Goal: Use online tool/utility: Utilize a website feature to perform a specific function

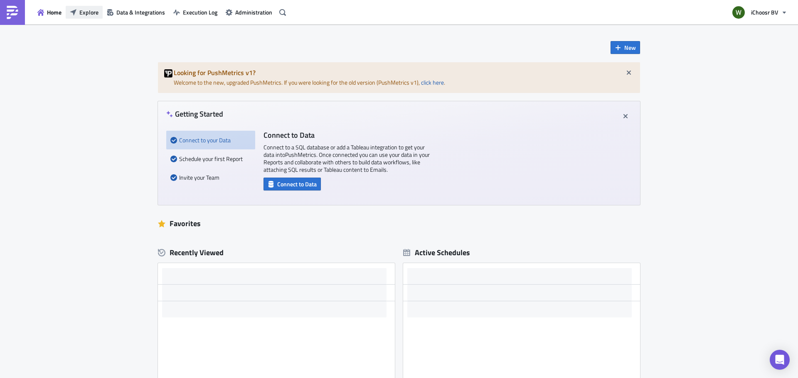
click at [83, 11] on span "Explore" at bounding box center [88, 12] width 19 height 9
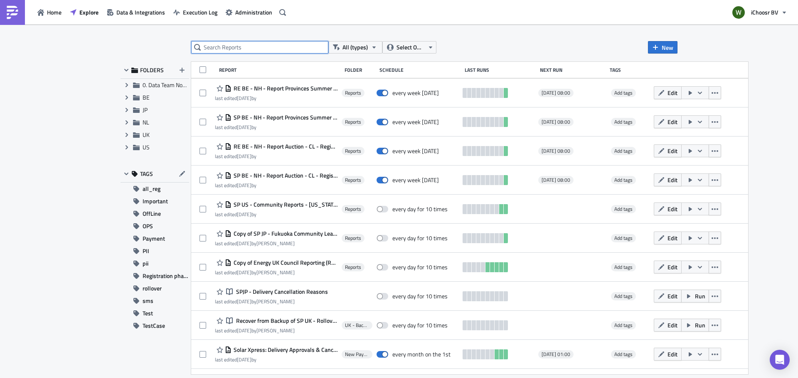
click at [210, 44] on input "text" at bounding box center [259, 47] width 137 height 12
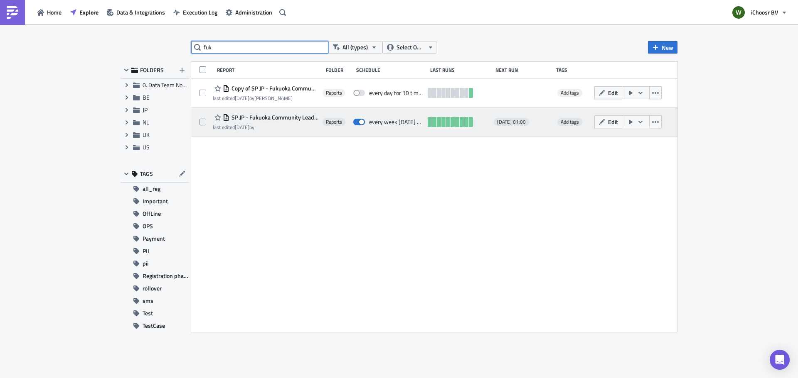
type input "fuk"
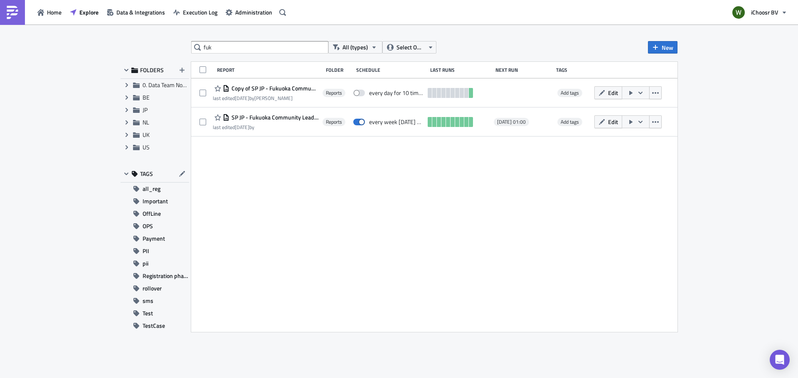
click at [287, 118] on span "SP JP - Fukuoka Community Leader Reports" at bounding box center [273, 117] width 89 height 7
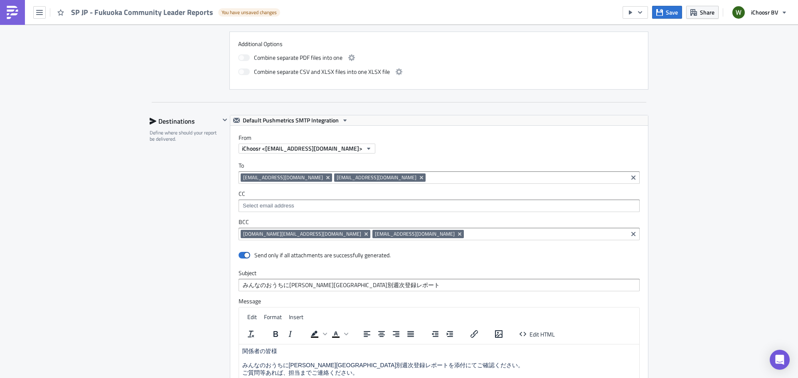
scroll to position [457, 0]
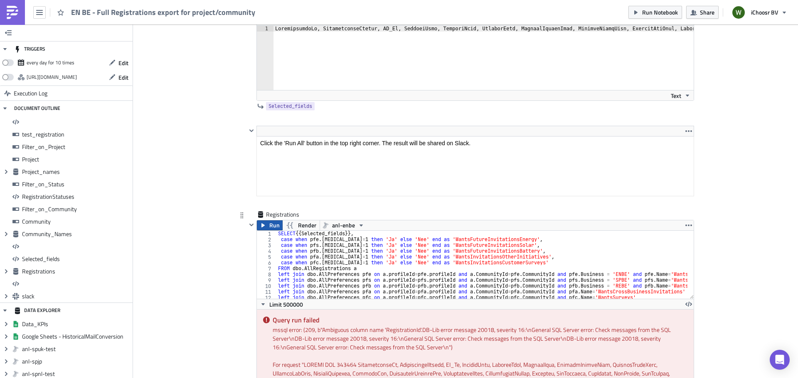
scroll to position [4570, 0]
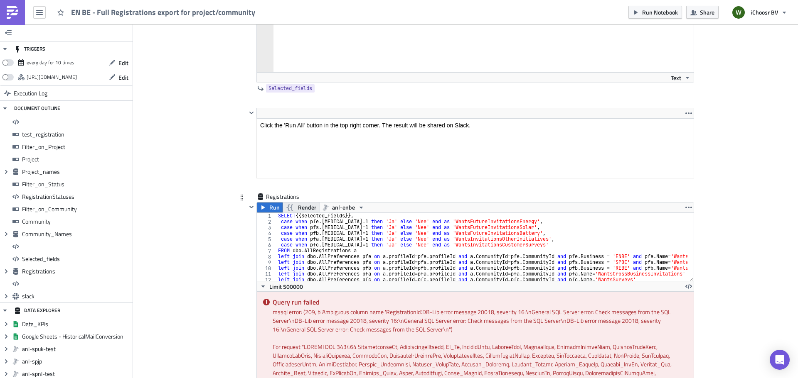
click at [298, 206] on span "Render" at bounding box center [307, 208] width 18 height 10
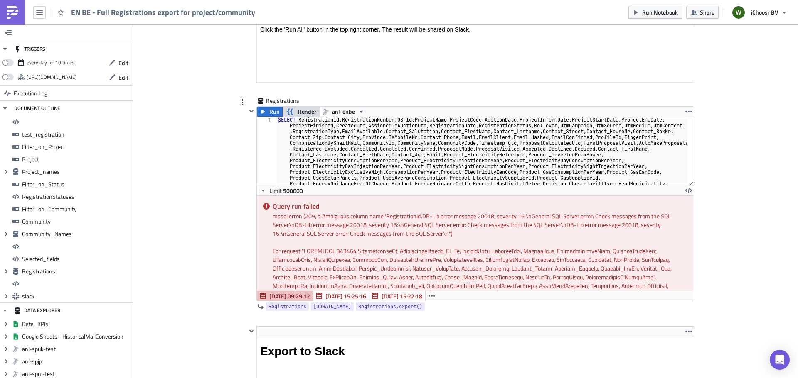
scroll to position [4694, 0]
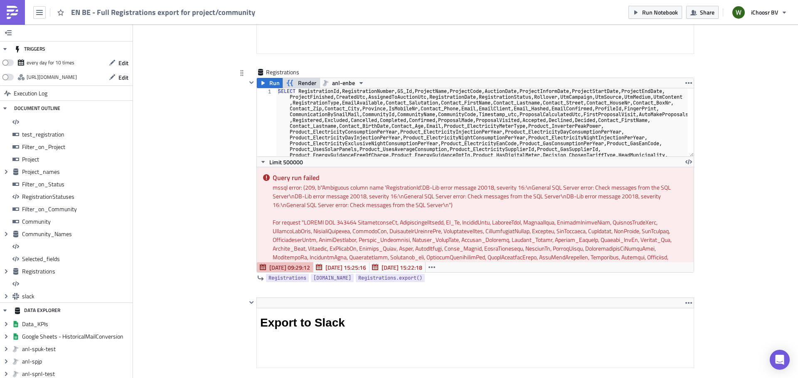
type textarea "SELECT RegistrationId, RegistrationNumber, GS_Id, ProjectName, ProjectCode, Auc…"
click at [307, 92] on div "SELECT RegistrationId , RegistrationNumber , GS_Id , ProjectName , ProjectCode …" at bounding box center [481, 160] width 411 height 144
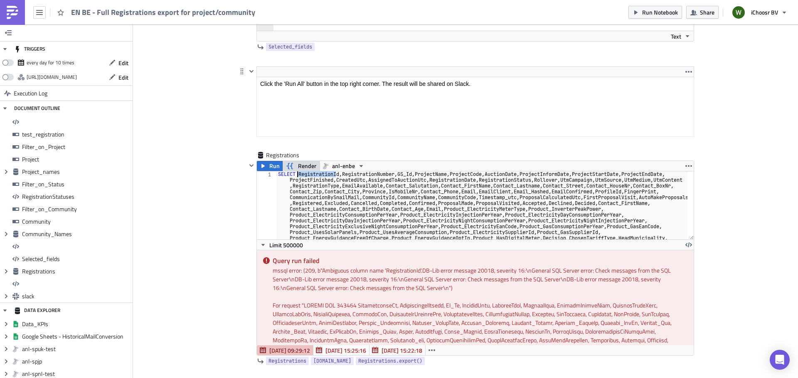
scroll to position [4528, 0]
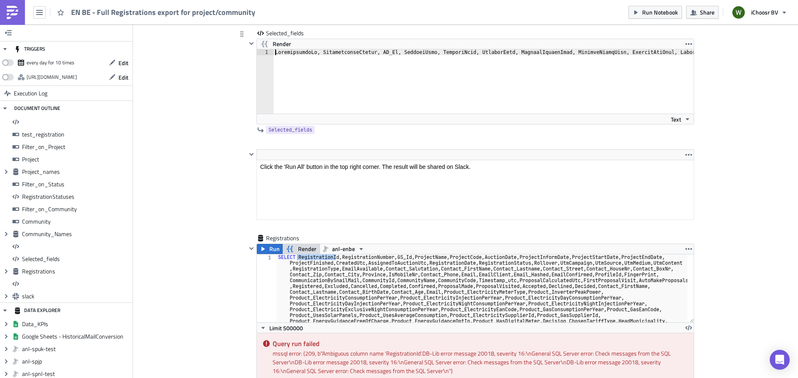
type textarea "a.RegistrationId, RegistrationNumber, GS_Id, ProjectName, ProjectCode, AuctionD…"
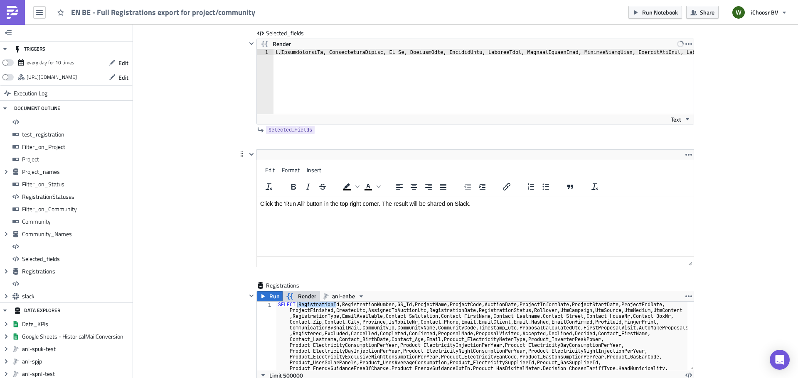
click at [523, 197] on html "Click the 'Run All' button in the top right corner. The result will be shared o…" at bounding box center [475, 203] width 437 height 13
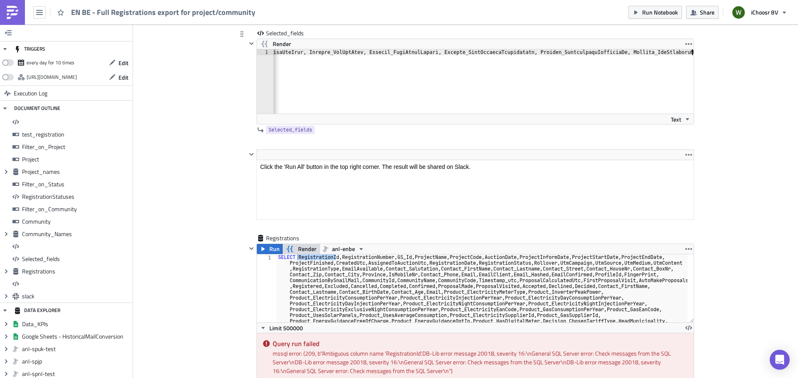
click at [584, 40] on div "Render" at bounding box center [475, 44] width 437 height 10
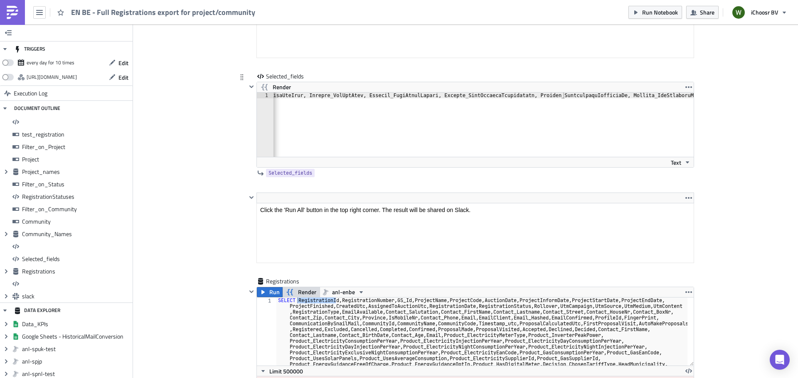
scroll to position [4528, 0]
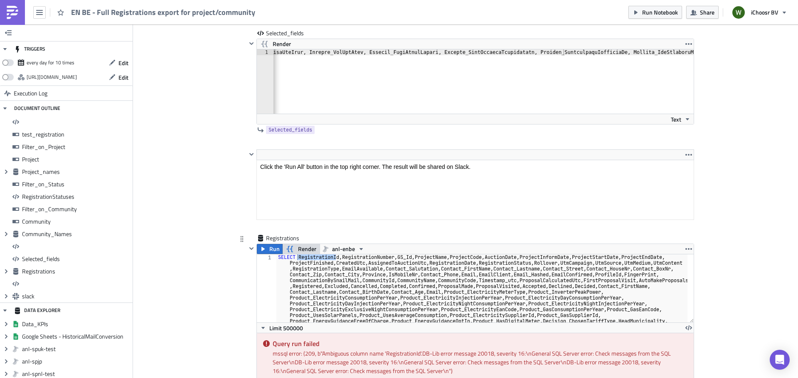
click at [309, 248] on span "Render" at bounding box center [307, 249] width 18 height 10
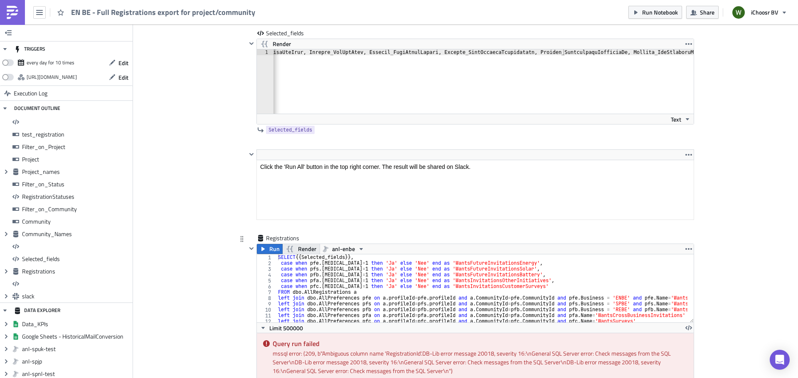
click at [309, 247] on span "Render" at bounding box center [307, 249] width 18 height 10
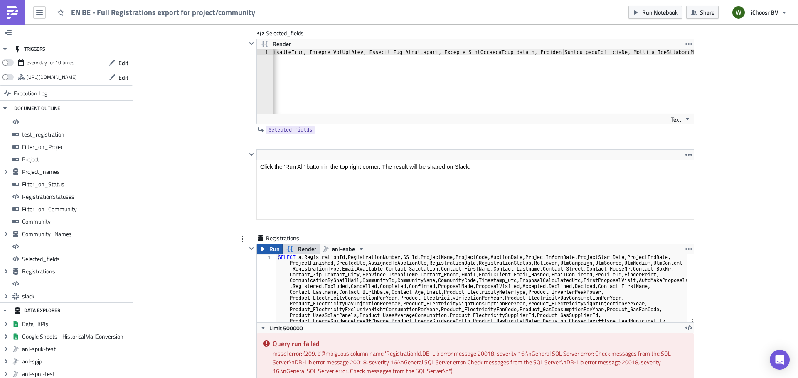
click at [269, 247] on span "Run" at bounding box center [274, 249] width 10 height 10
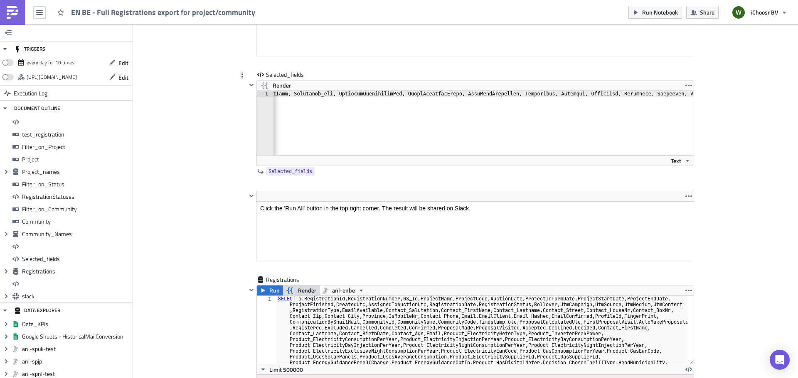
scroll to position [0, 1874]
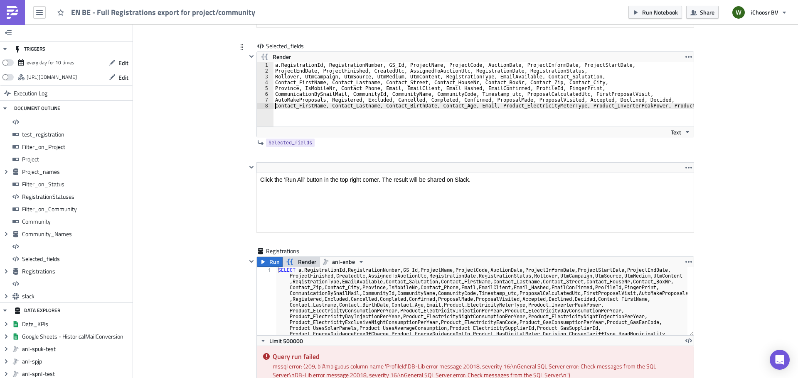
scroll to position [4528, 0]
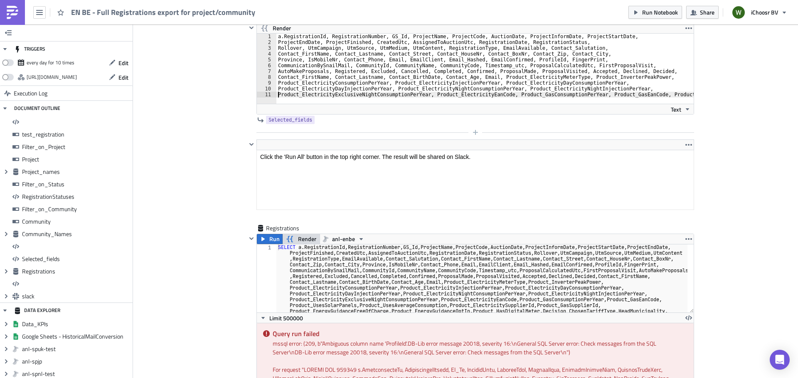
scroll to position [4570, 0]
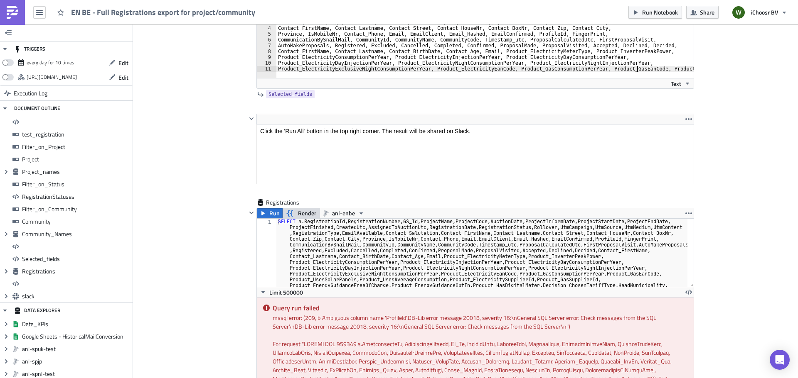
click at [635, 69] on div "Product_ElectricityExclusiveNightConsumptionPerYear, Product_ElectricityEanCode…" at bounding box center [475, 43] width 437 height 70
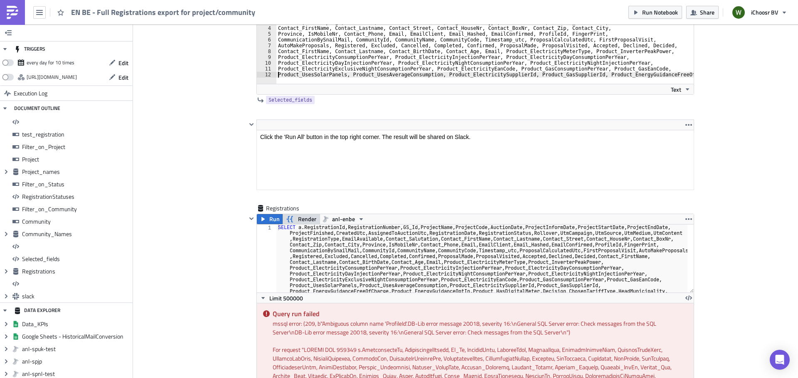
click at [638, 75] on div "a.RegistrationId, RegistrationNumber, GS_Id, ProjectName, ProjectCode, AuctionD…" at bounding box center [612, 48] width 672 height 81
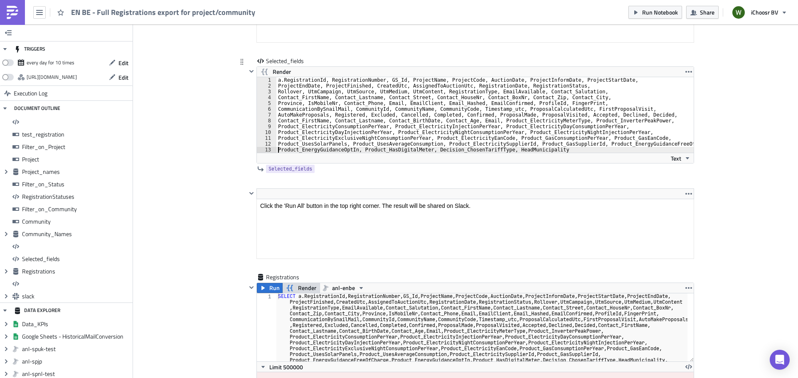
scroll to position [4487, 0]
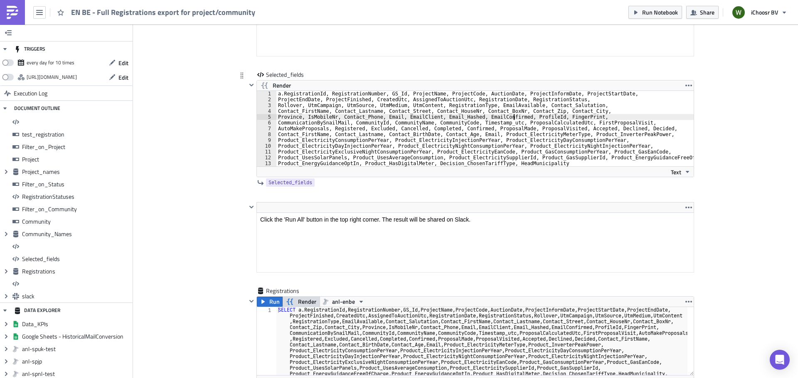
click at [512, 115] on div "a.RegistrationId, RegistrationNumber, GS_Id, ProjectName, ProjectCode, AuctionD…" at bounding box center [484, 134] width 417 height 87
click at [597, 112] on div "a.RegistrationId, RegistrationNumber, GS_Id, ProjectName, ProjectCode, AuctionD…" at bounding box center [484, 134] width 417 height 87
click at [589, 134] on div "a.RegistrationId, RegistrationNumber, GS_Id, ProjectName, ProjectCode, AuctionD…" at bounding box center [484, 134] width 417 height 87
click at [307, 300] on span "Render" at bounding box center [307, 302] width 18 height 10
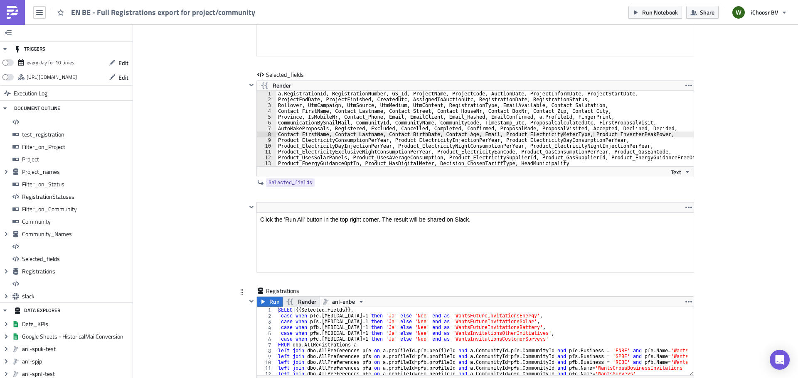
click at [305, 302] on span "Render" at bounding box center [307, 302] width 18 height 10
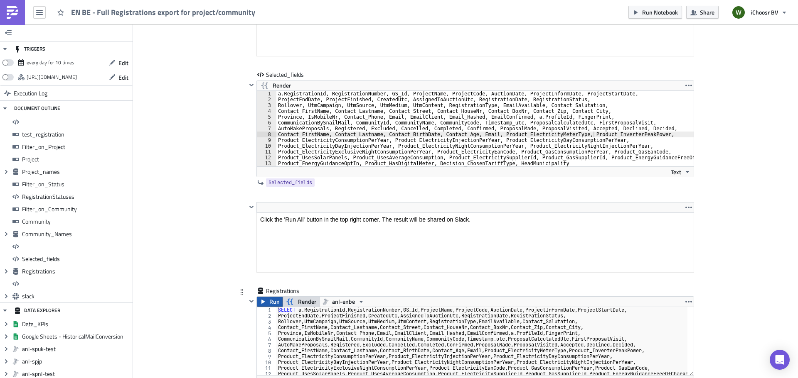
click at [274, 299] on span "Run" at bounding box center [274, 302] width 10 height 10
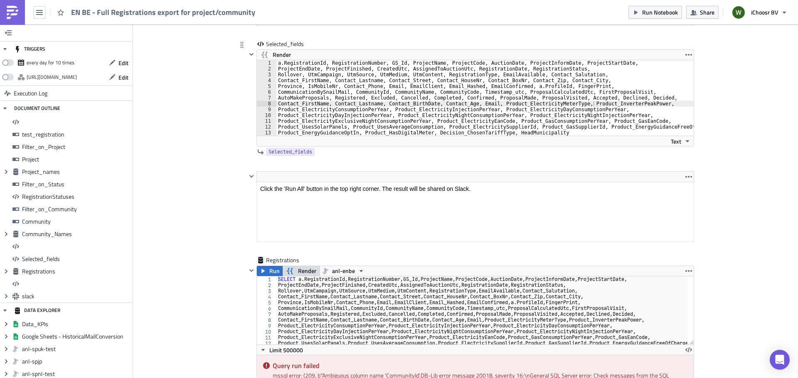
scroll to position [4487, 0]
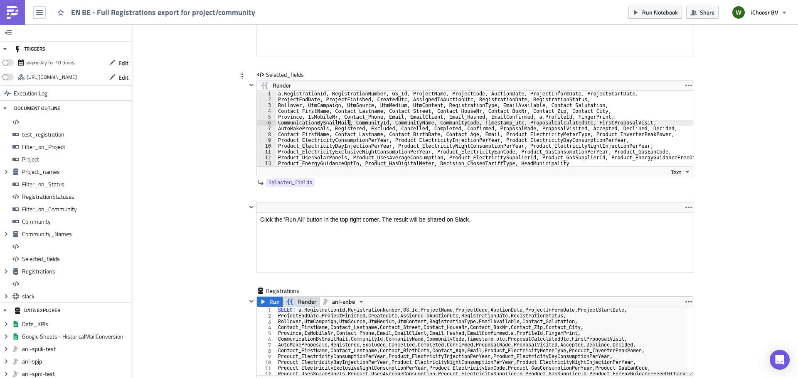
click at [347, 123] on div "a.RegistrationId, RegistrationNumber, GS_Id, ProjectName, ProjectCode, AuctionD…" at bounding box center [484, 134] width 417 height 87
type textarea "CommunicationBySnailMail, a.CommunityId, CommunityName, CommunityCode, Timestam…"
click at [332, 69] on div "<p>Put below the fields you want as a comma-separated list in the next Text box…" at bounding box center [469, 28] width 447 height 85
click at [304, 299] on span "Render" at bounding box center [307, 302] width 18 height 10
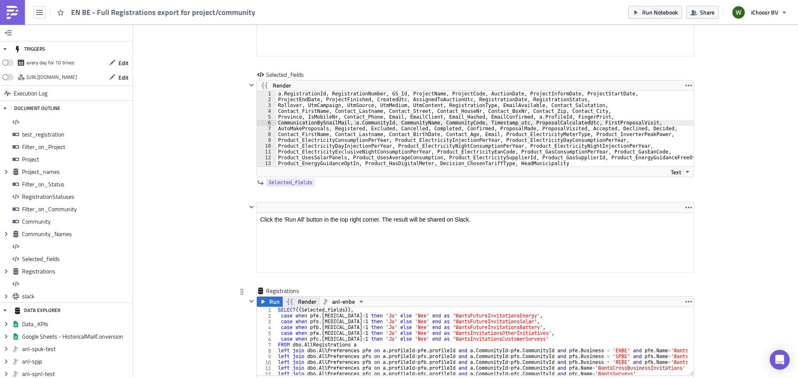
click at [303, 301] on span "Render" at bounding box center [307, 302] width 18 height 10
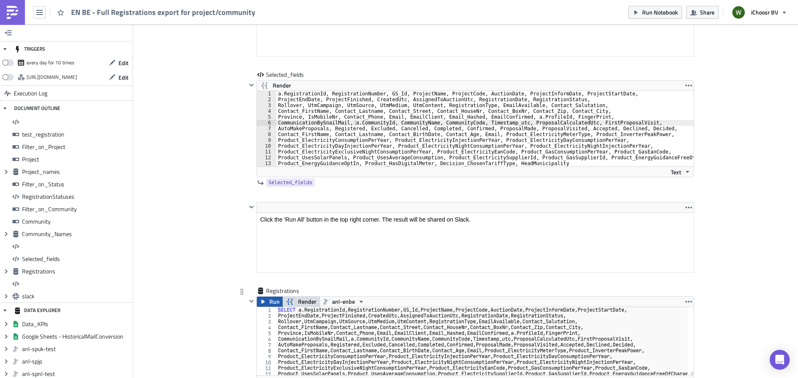
click at [263, 301] on button "Run" at bounding box center [270, 302] width 26 height 10
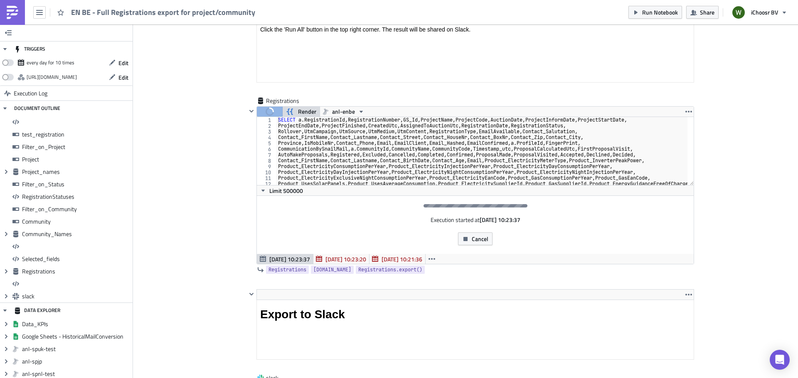
scroll to position [4694, 0]
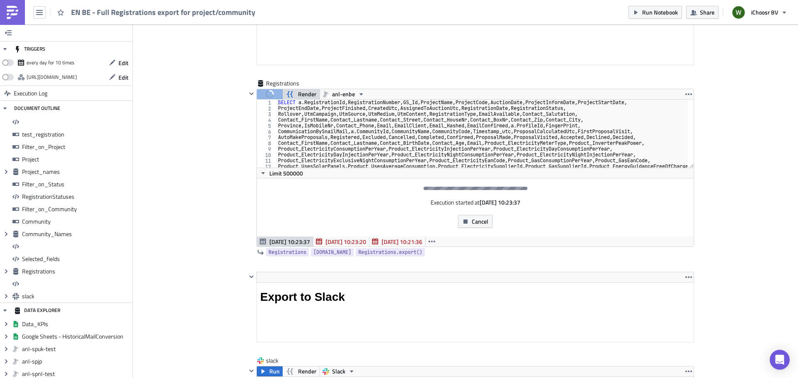
click at [476, 14] on div "EN BE - Full Registrations export for project/community Run Notebook Share iCho…" at bounding box center [399, 12] width 798 height 25
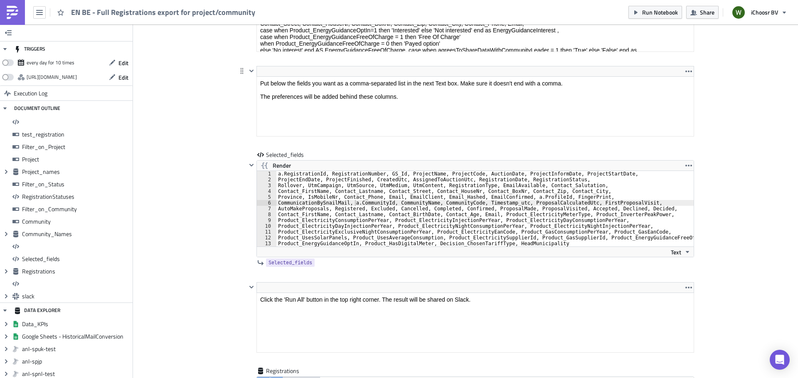
scroll to position [4404, 0]
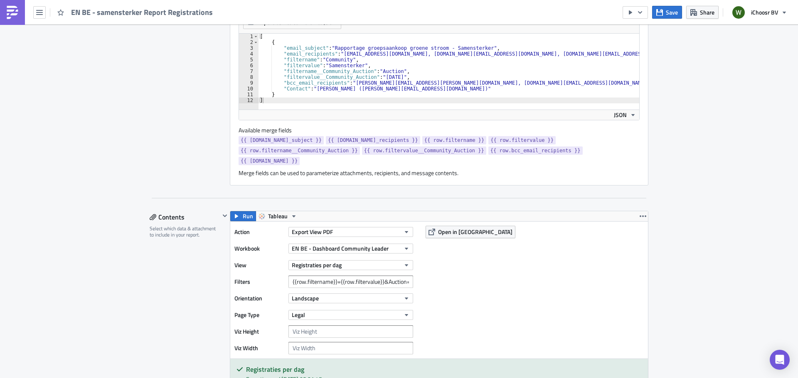
scroll to position [249, 0]
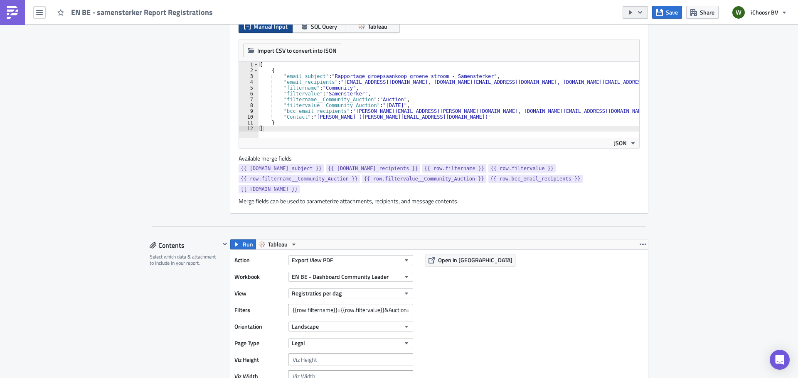
click at [642, 12] on icon "button" at bounding box center [639, 12] width 7 height 7
click at [661, 32] on div "Send Just to Me" at bounding box center [660, 33] width 65 height 8
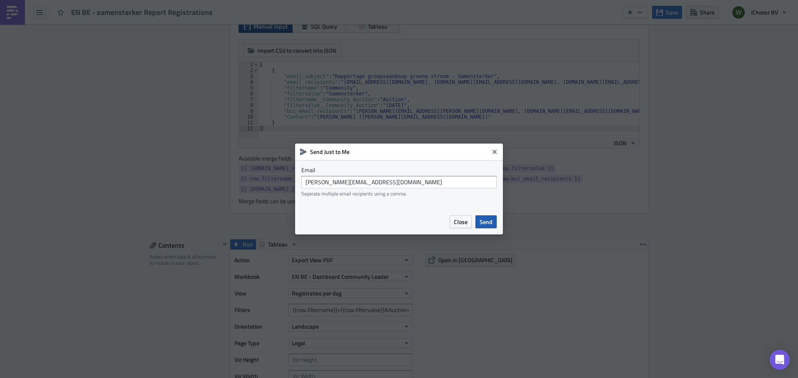
click at [489, 221] on span "Send" at bounding box center [485, 222] width 13 height 9
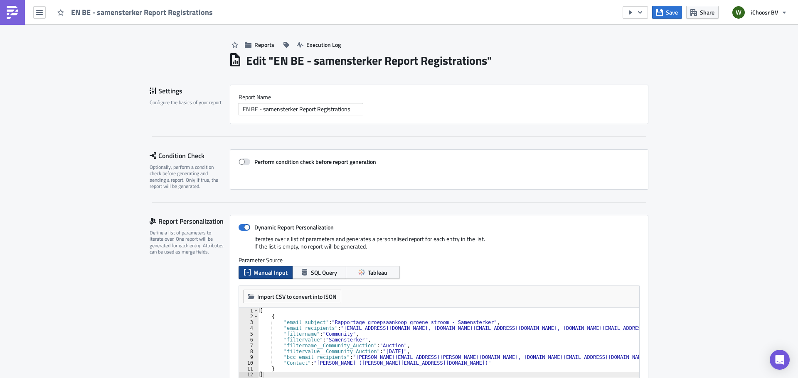
scroll to position [0, 0]
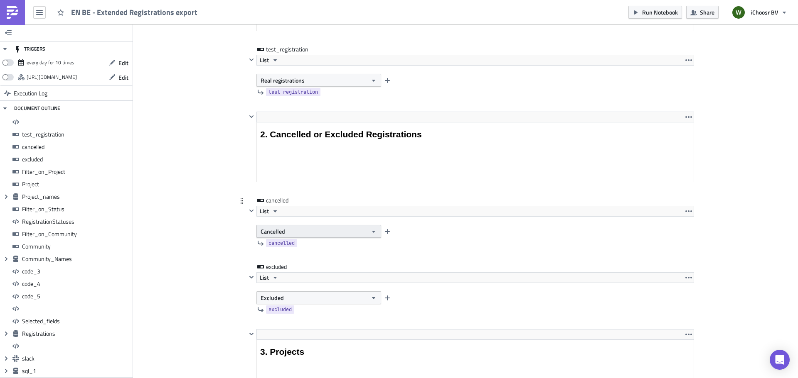
click at [298, 231] on button "Cancelled" at bounding box center [318, 231] width 125 height 13
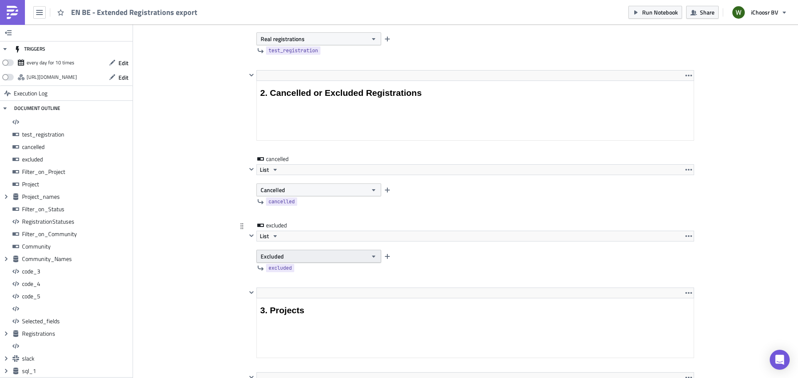
click at [312, 260] on button "Excluded" at bounding box center [318, 256] width 125 height 13
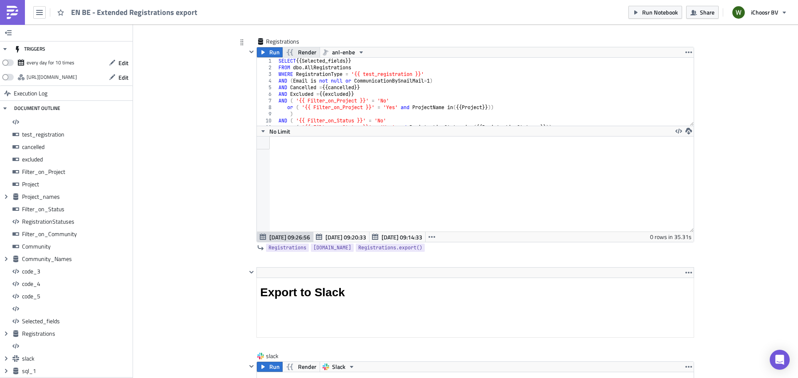
click at [298, 50] on span "Render" at bounding box center [307, 52] width 18 height 10
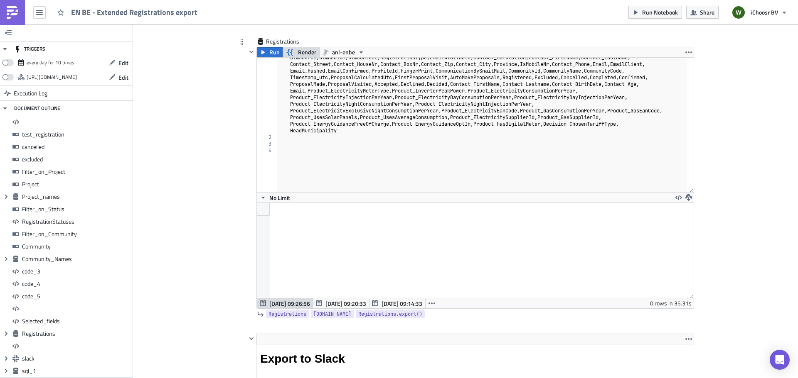
drag, startPoint x: 688, startPoint y: 123, endPoint x: 620, endPoint y: 233, distance: 129.1
click at [661, 265] on div "1 2 3 4 SELECT RegistrationId , RegistrationNumber , GS_Id , ProjectName , Proj…" at bounding box center [475, 182] width 437 height 251
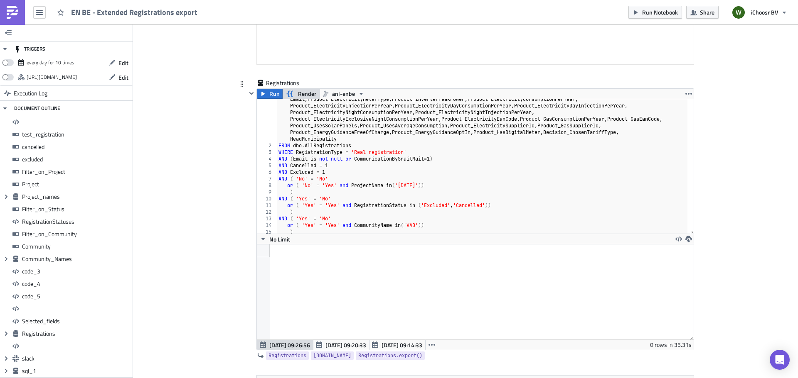
click at [334, 167] on div "SELECT RegistrationId , RegistrationNumber , GS_Id , ProjectName , ProjectCode …" at bounding box center [482, 166] width 410 height 234
click at [334, 172] on div "SELECT RegistrationId , RegistrationNumber , GS_Id , ProjectName , ProjectCode …" at bounding box center [482, 166] width 410 height 234
type textarea "AND Excluded = 1"
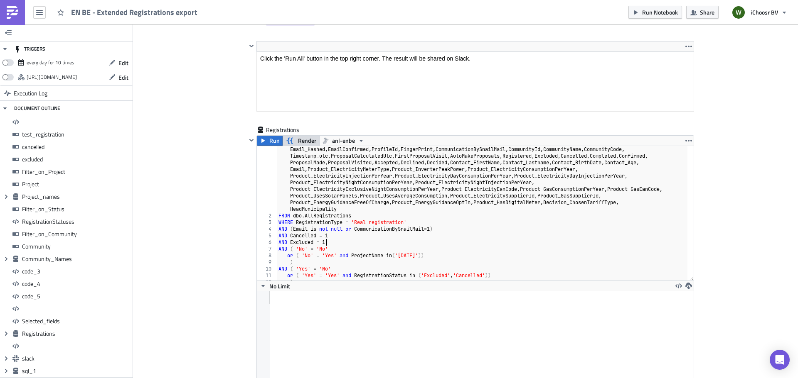
scroll to position [5650, 0]
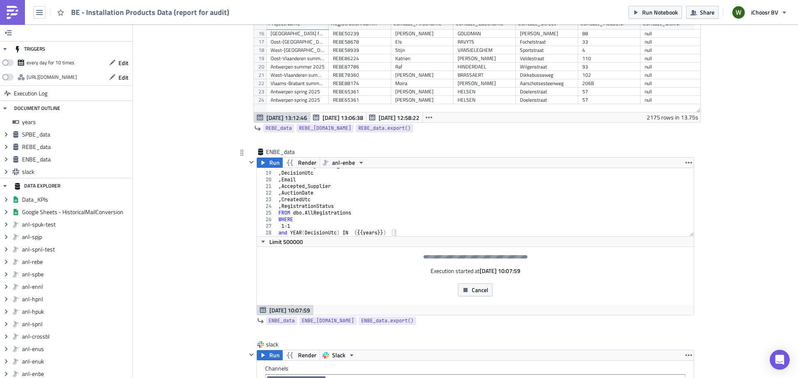
scroll to position [1080, 0]
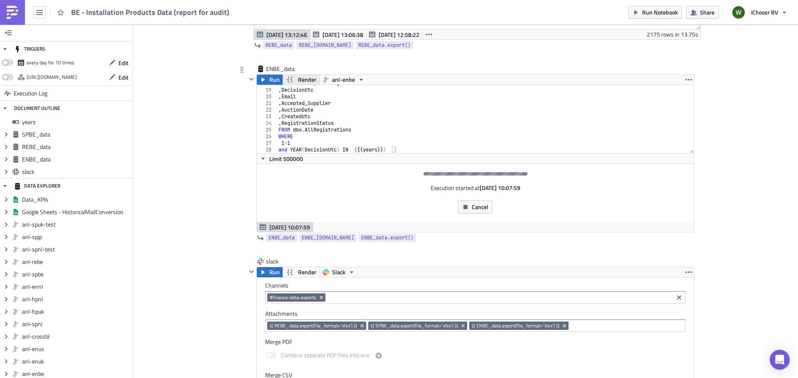
click at [299, 81] on span "Render" at bounding box center [307, 80] width 18 height 10
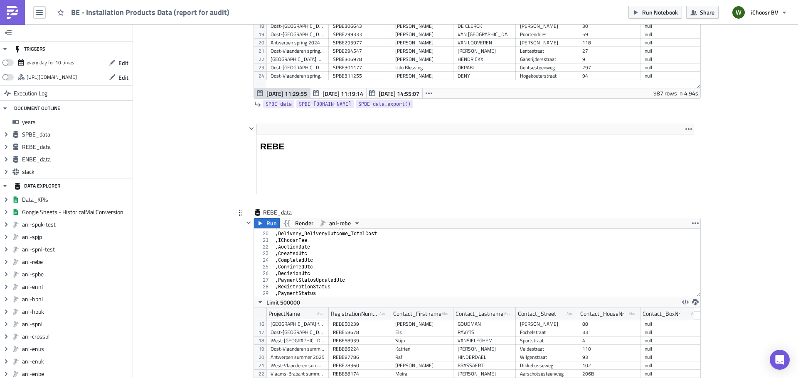
scroll to position [0, 0]
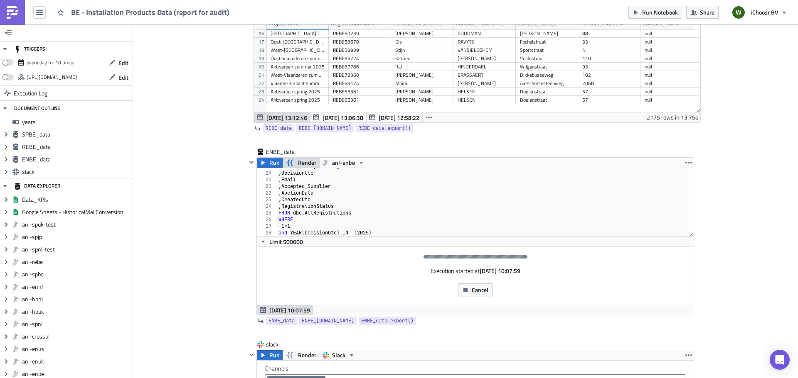
click at [302, 162] on span "Render" at bounding box center [307, 163] width 18 height 10
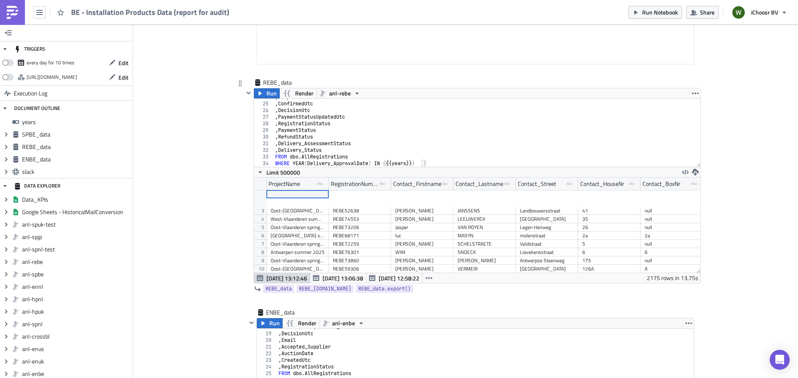
scroll to position [955, 0]
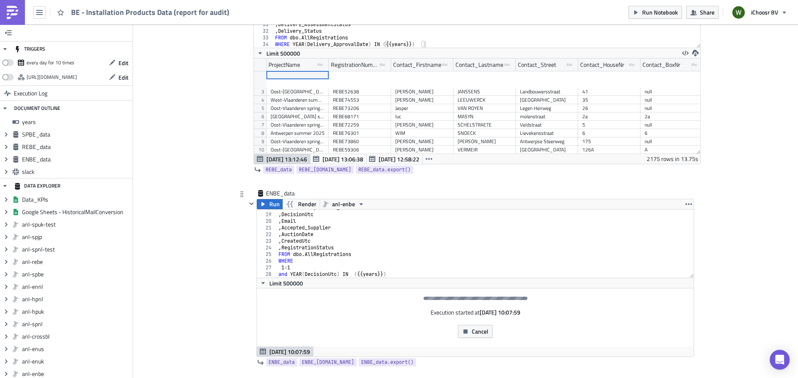
click at [432, 241] on div ", Contact_Phone , DecisionUtc , Email , Accepted_Supplier , AuctionDate , Creat…" at bounding box center [482, 245] width 410 height 81
click at [501, 10] on div "BE - Installation Products Data (report for audit) Run Notebook Share iChoosr BV" at bounding box center [399, 12] width 798 height 25
click at [409, 274] on div ", Contact_Phone , DecisionUtc , Email , Accepted_Supplier , AuctionDate , Creat…" at bounding box center [482, 245] width 410 height 81
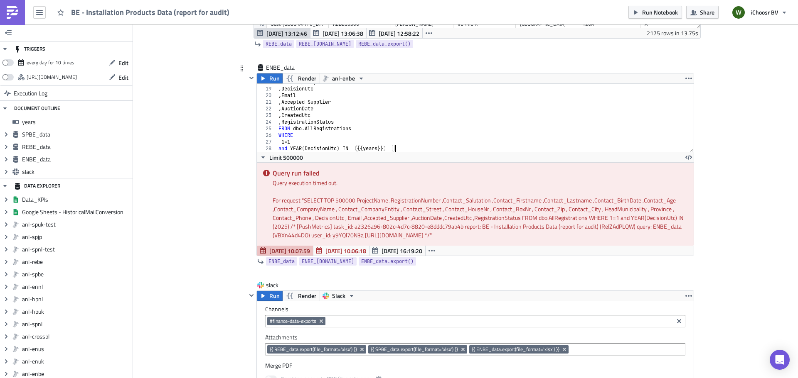
scroll to position [1122, 0]
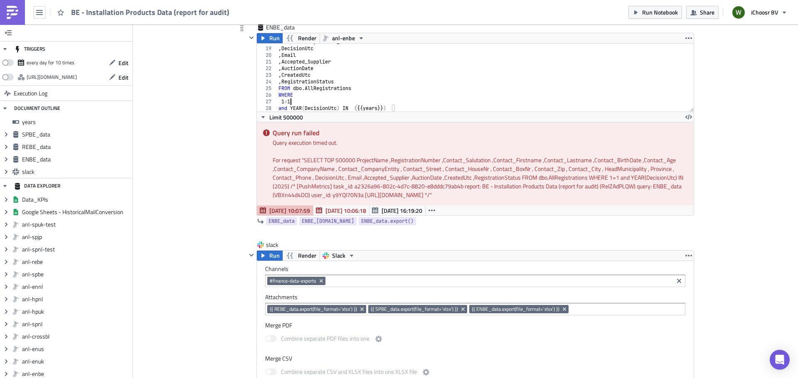
click at [328, 103] on div ", Contact_Phone , DecisionUtc , Email , Accepted_Supplier , AuctionDate , Creat…" at bounding box center [482, 79] width 410 height 81
type textarea "1=1"
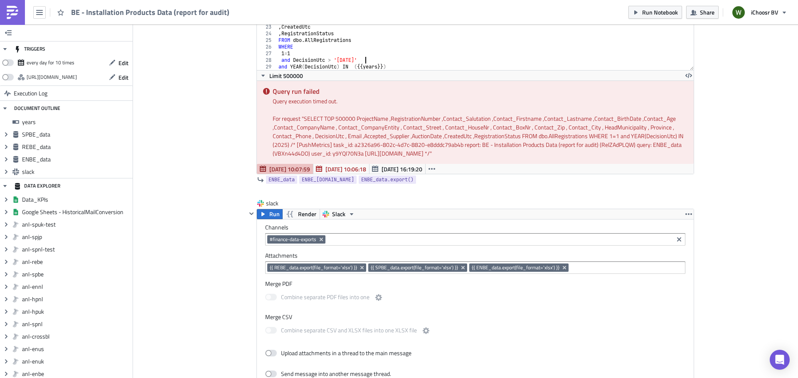
scroll to position [0, 7]
click at [277, 65] on div ", DecisionUtc , Email , Accepted_Supplier , AuctionDate , CreatedUtc , Registra…" at bounding box center [482, 37] width 410 height 81
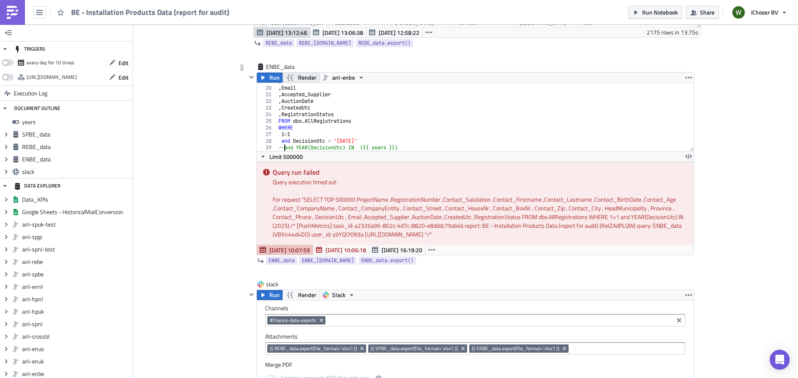
scroll to position [1080, 0]
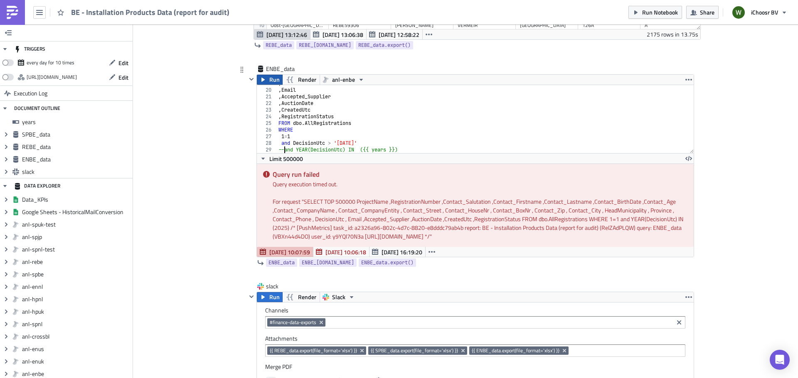
click at [265, 79] on button "Run" at bounding box center [270, 80] width 26 height 10
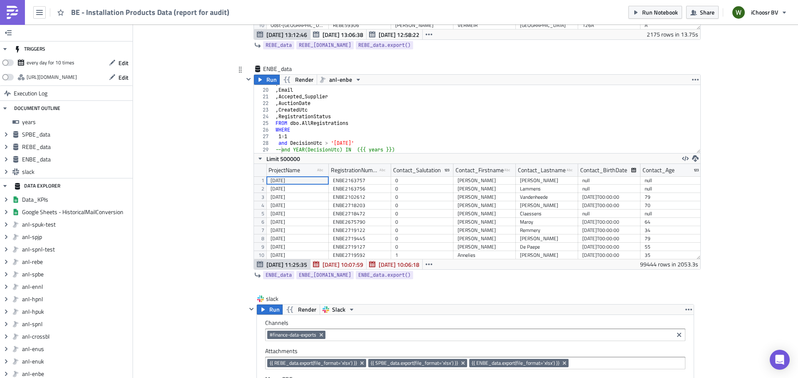
scroll to position [95, 446]
click at [581, 133] on div ", DecisionUtc , Email , Accepted_Supplier , AuctionDate , CreatedUtc , Registra…" at bounding box center [484, 120] width 420 height 81
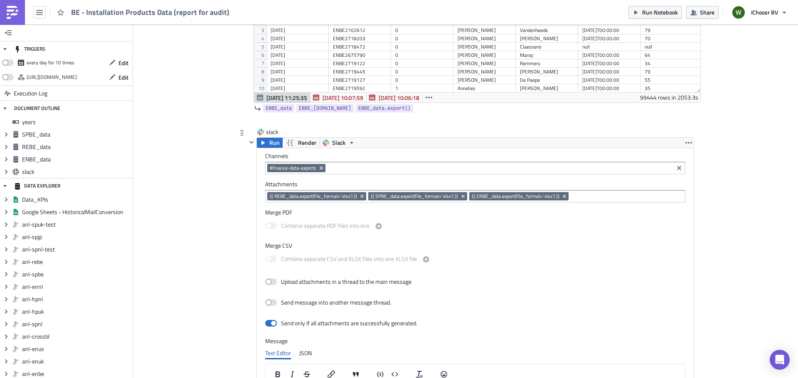
scroll to position [1288, 0]
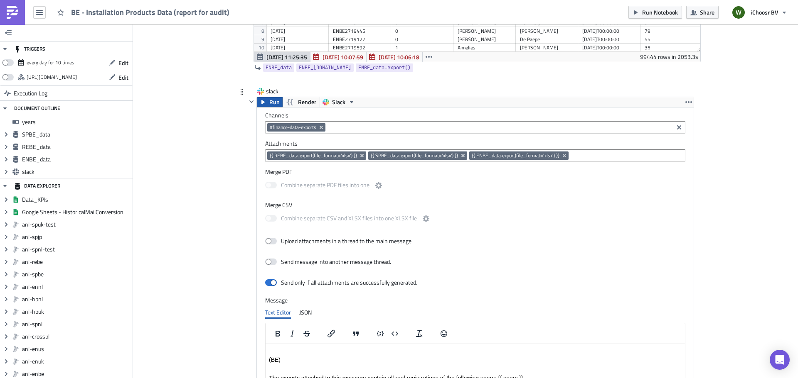
click at [269, 102] on span "Run" at bounding box center [274, 102] width 10 height 10
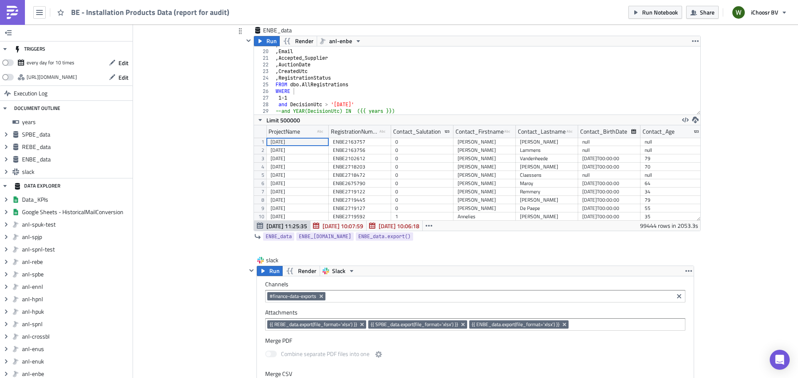
scroll to position [1062, 0]
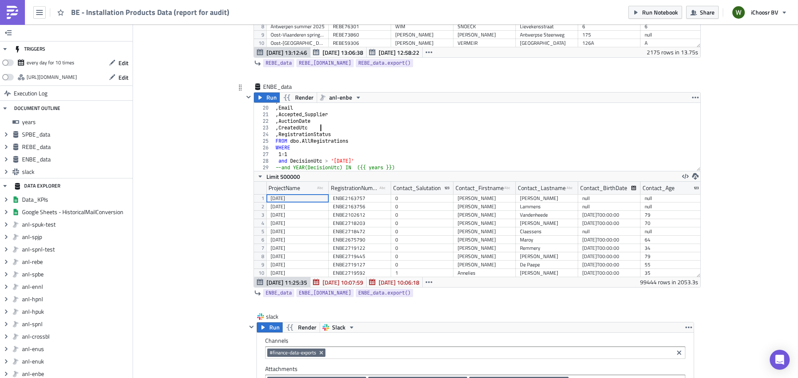
click at [398, 125] on div ", DecisionUtc , Email , Accepted_Supplier , AuctionDate , CreatedUtc , Registra…" at bounding box center [484, 138] width 420 height 81
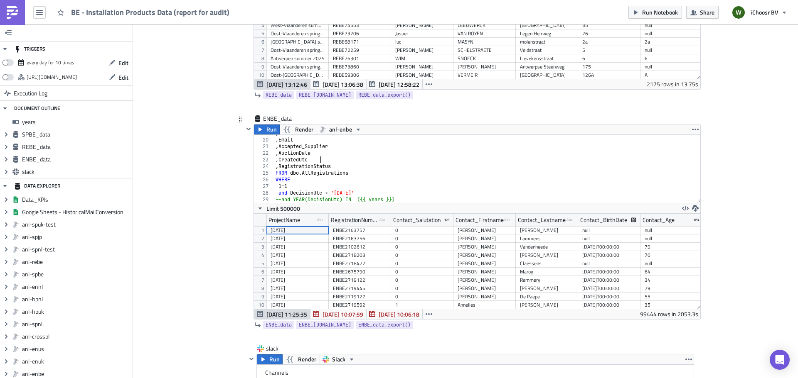
scroll to position [1021, 0]
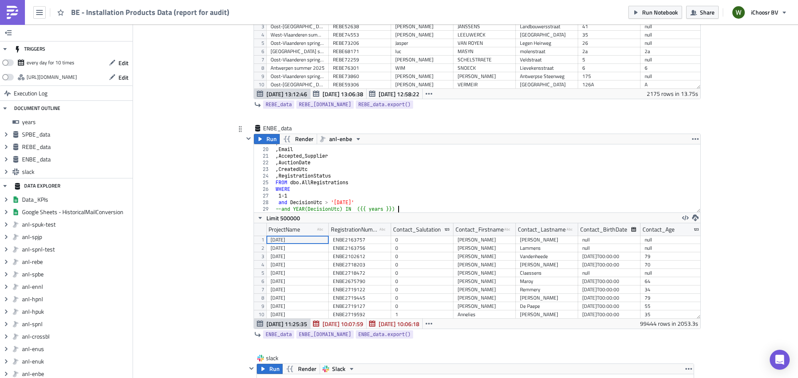
click at [416, 209] on div ", DecisionUtc , Email , Accepted_Supplier , AuctionDate , CreatedUtc , Registra…" at bounding box center [484, 180] width 420 height 81
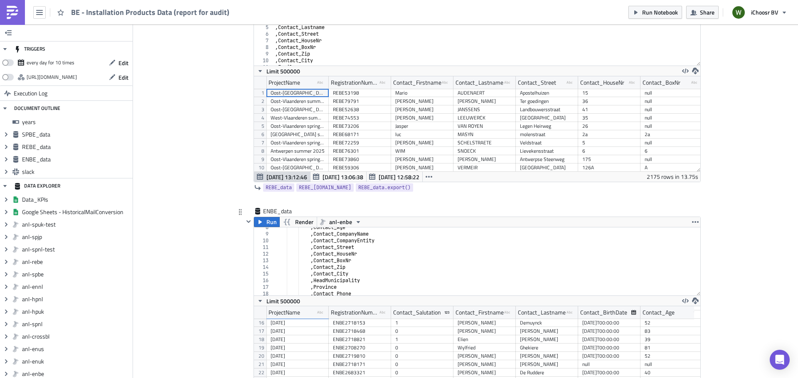
scroll to position [125, 0]
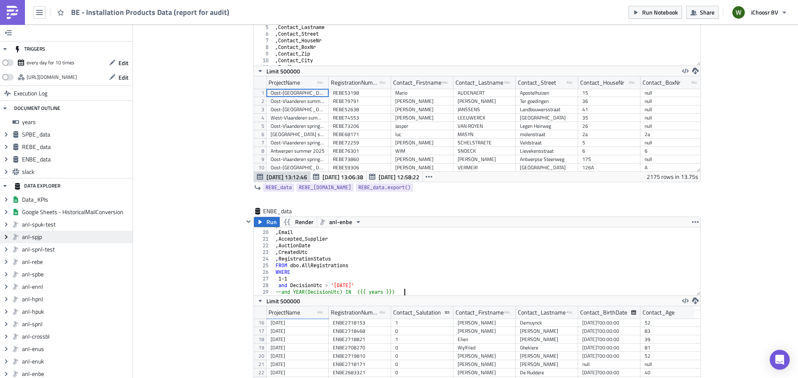
type textarea "--and YEAR(DecisionUtc) IN ({{ years }})"
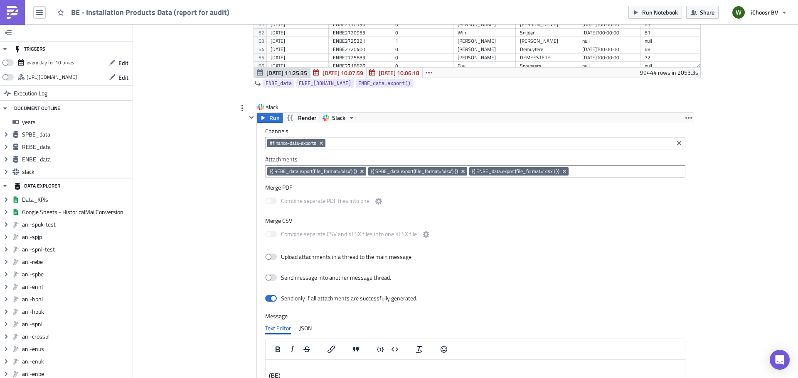
scroll to position [1270, 0]
